Goal: Task Accomplishment & Management: Use online tool/utility

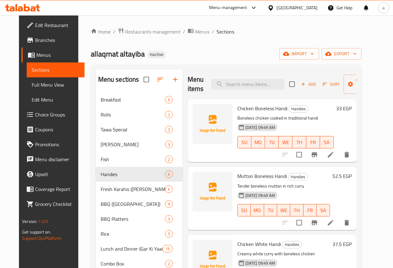
click at [40, 87] on span "Full Menu View" at bounding box center [56, 84] width 48 height 7
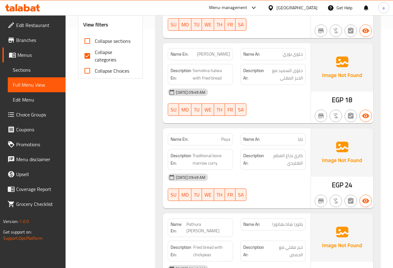
scroll to position [248, 0]
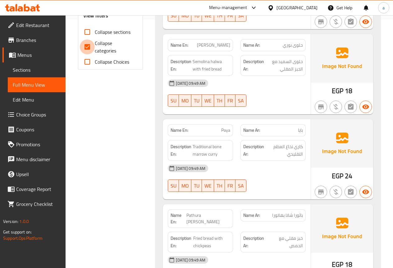
click at [90, 44] on input "Collapse categories" at bounding box center [87, 46] width 15 height 15
checkbox input "false"
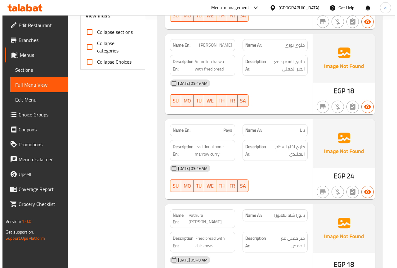
scroll to position [0, 0]
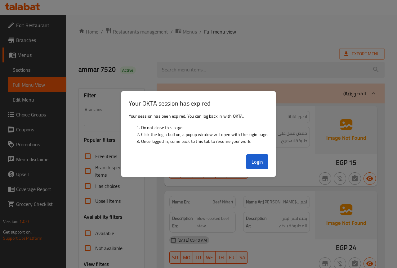
scroll to position [1295, 0]
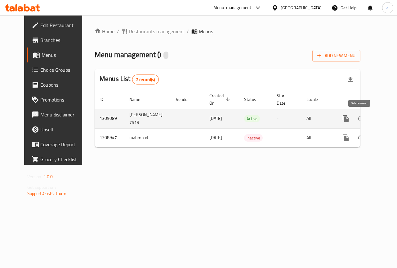
click at [372, 122] on icon "enhanced table" at bounding box center [375, 118] width 7 height 7
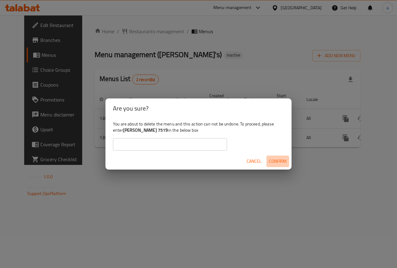
click at [278, 160] on span "Confirm" at bounding box center [278, 161] width 18 height 8
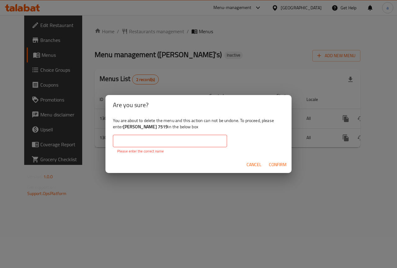
drag, startPoint x: 160, startPoint y: 144, endPoint x: 158, endPoint y: 140, distance: 4.0
click at [160, 144] on input "text" at bounding box center [170, 141] width 114 height 12
drag, startPoint x: 125, startPoint y: 126, endPoint x: 162, endPoint y: 128, distance: 37.9
click at [162, 128] on b "youssef ayman 7519" at bounding box center [145, 127] width 45 height 8
copy b "youssef ayman 7519"
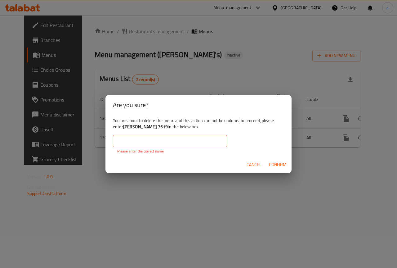
click at [147, 143] on input "text" at bounding box center [170, 141] width 114 height 12
paste input "youssef ayman 7519"
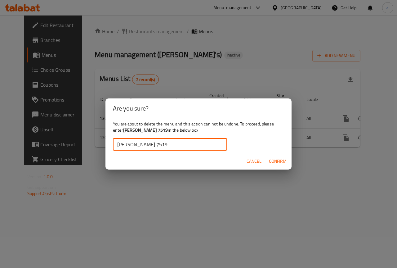
type input "youssef ayman 7519"
click at [283, 159] on span "Confirm" at bounding box center [278, 161] width 18 height 8
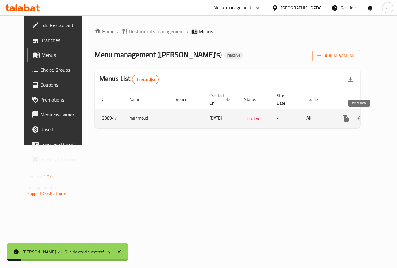
click at [372, 116] on icon "enhanced table" at bounding box center [375, 118] width 7 height 7
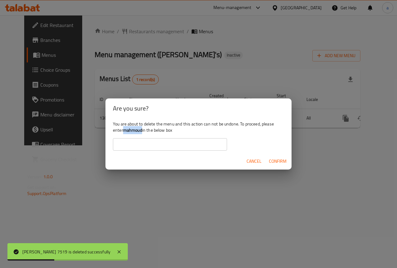
drag, startPoint x: 125, startPoint y: 130, endPoint x: 142, endPoint y: 132, distance: 16.6
click at [142, 132] on b "mahmoud" at bounding box center [132, 130] width 19 height 8
copy b "mahmoud"
click at [145, 145] on input "text" at bounding box center [170, 144] width 114 height 12
paste input "mahmoud"
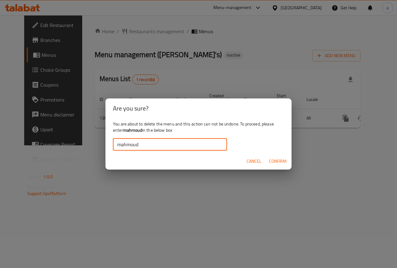
type input "mahmoud"
click at [279, 158] on span "Confirm" at bounding box center [278, 161] width 18 height 8
